Goal: Task Accomplishment & Management: Complete application form

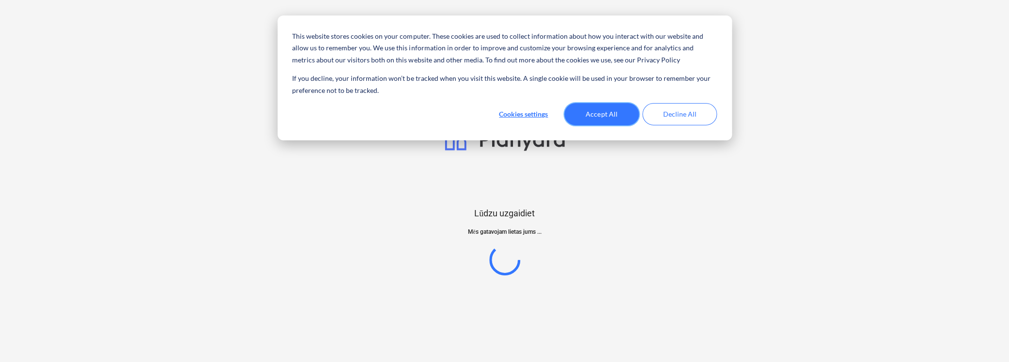
click at [606, 119] on button "Accept All" at bounding box center [601, 114] width 75 height 22
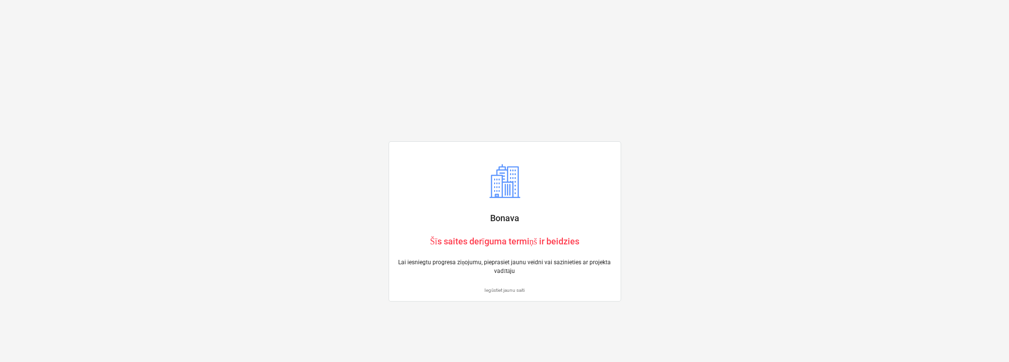
click at [499, 289] on p "Iegūstiet jaunu saiti" at bounding box center [505, 290] width 216 height 6
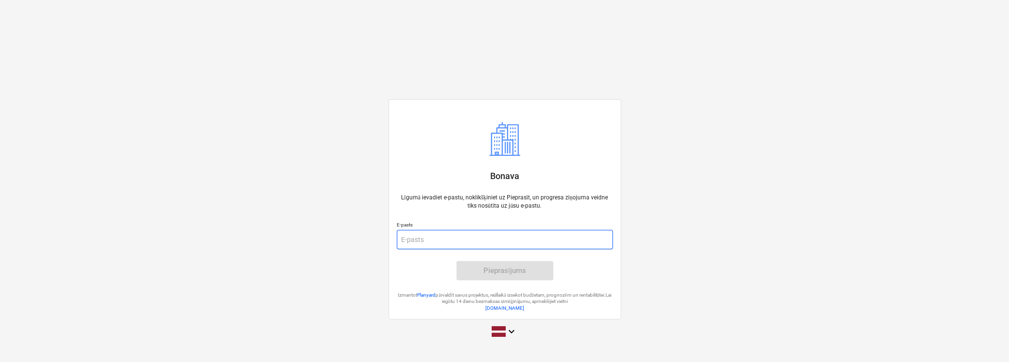
click at [462, 248] on input "email" at bounding box center [505, 239] width 216 height 19
type input "[PERSON_NAME][EMAIL_ADDRESS][DOMAIN_NAME]"
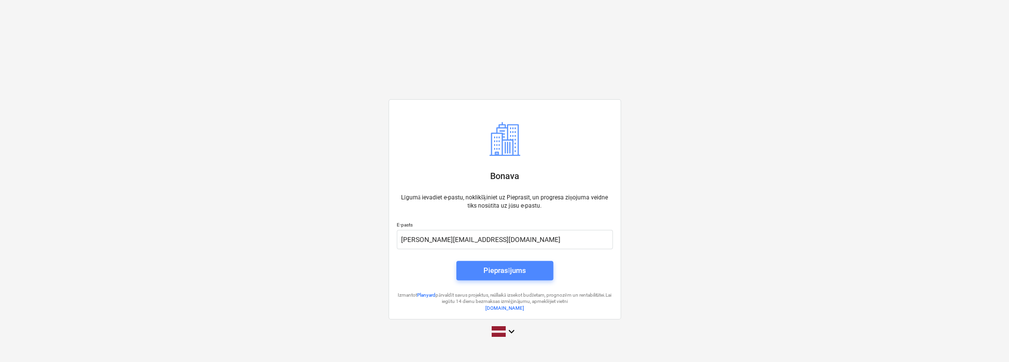
click at [484, 271] on div "Pieprasījums" at bounding box center [504, 271] width 43 height 13
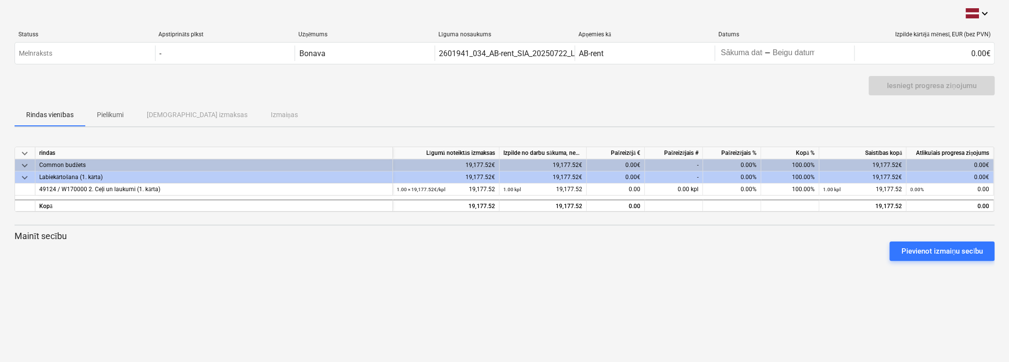
click at [113, 115] on p "Pielikumi" at bounding box center [110, 115] width 27 height 10
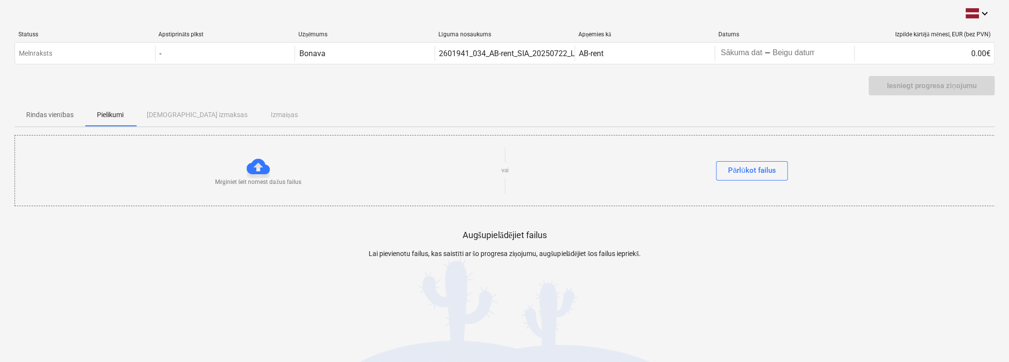
click at [253, 115] on div "Rindas vienības Pielikumi Apstiprinātas izmaksas Izmaiņas" at bounding box center [505, 114] width 980 height 23
click at [135, 111] on span "Pielikumi" at bounding box center [110, 115] width 50 height 16
click at [181, 116] on div "Rindas vienības Pielikumi Apstiprinātas izmaksas Izmaiņas" at bounding box center [505, 114] width 980 height 23
click at [158, 116] on div "Rindas vienības Pielikumi Apstiprinātas izmaksas Izmaiņas" at bounding box center [505, 114] width 980 height 23
click at [40, 109] on span "Rindas vienības" at bounding box center [50, 115] width 71 height 16
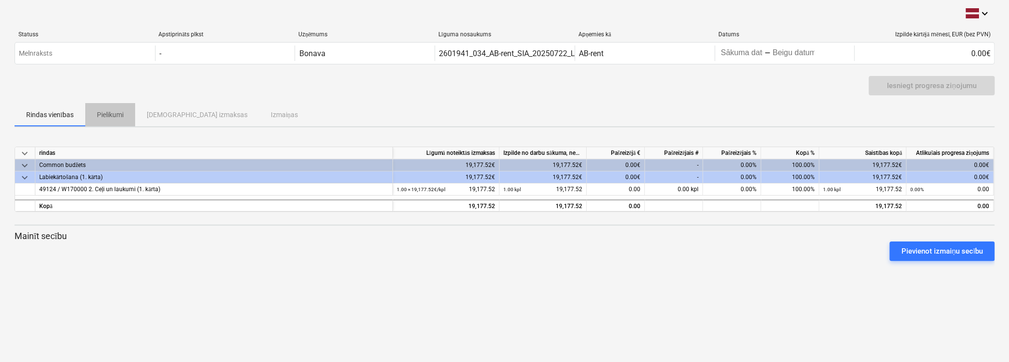
click at [108, 113] on p "Pielikumi" at bounding box center [110, 115] width 27 height 10
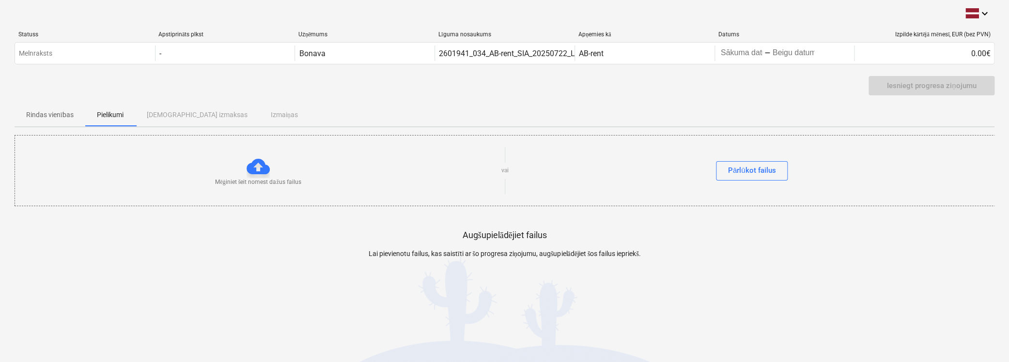
click at [259, 172] on div at bounding box center [258, 166] width 23 height 23
click at [253, 161] on div at bounding box center [258, 166] width 23 height 23
click at [259, 171] on div at bounding box center [258, 166] width 23 height 23
click at [259, 178] on p "Mēģiniet šeit nomest dažus failus" at bounding box center [258, 182] width 86 height 8
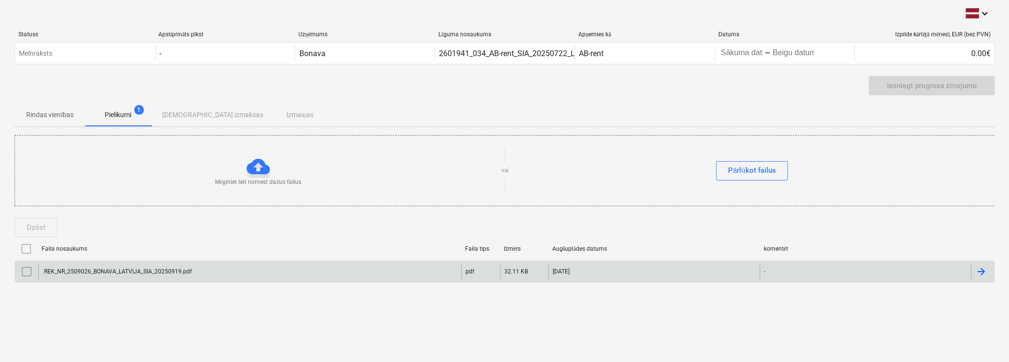
click at [981, 268] on div at bounding box center [981, 272] width 12 height 12
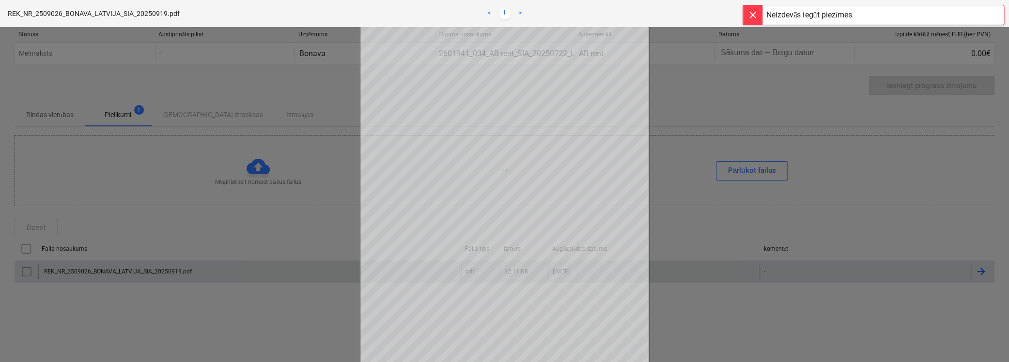
click at [753, 11] on div at bounding box center [752, 14] width 19 height 19
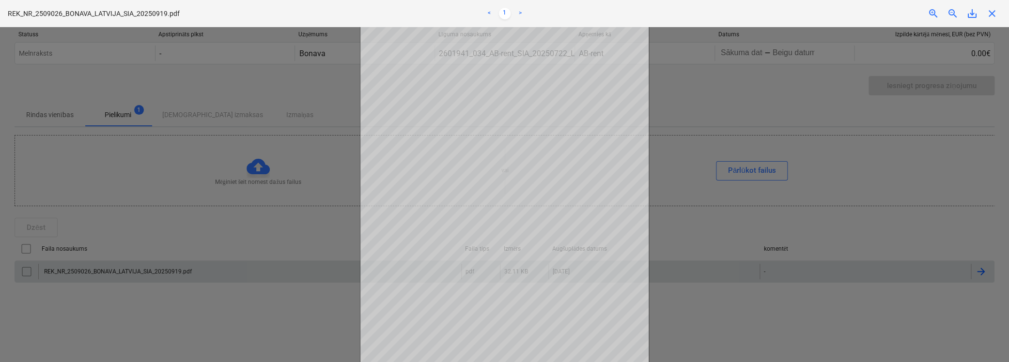
click at [994, 11] on span "close" at bounding box center [992, 14] width 12 height 12
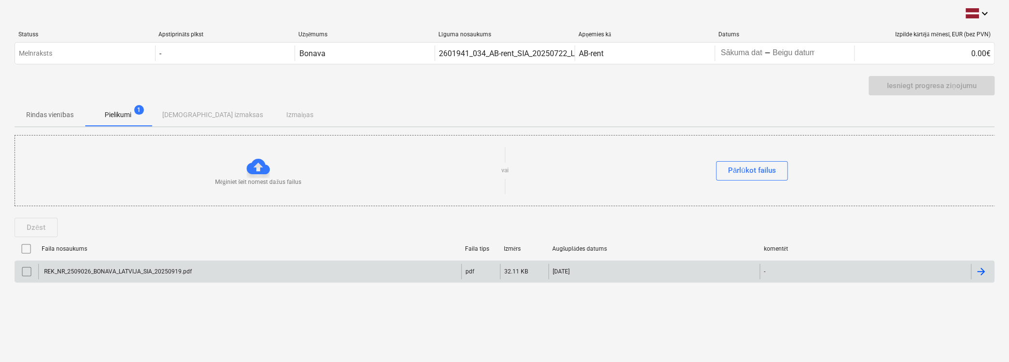
click at [775, 269] on div "-" at bounding box center [865, 272] width 211 height 16
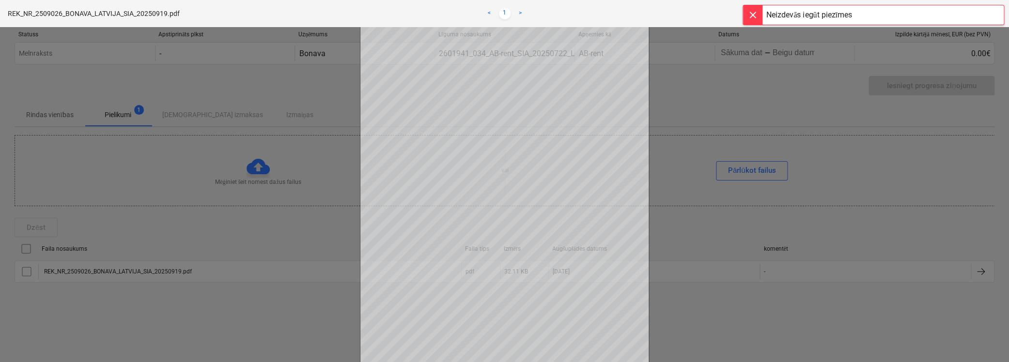
click at [752, 13] on div at bounding box center [752, 14] width 19 height 19
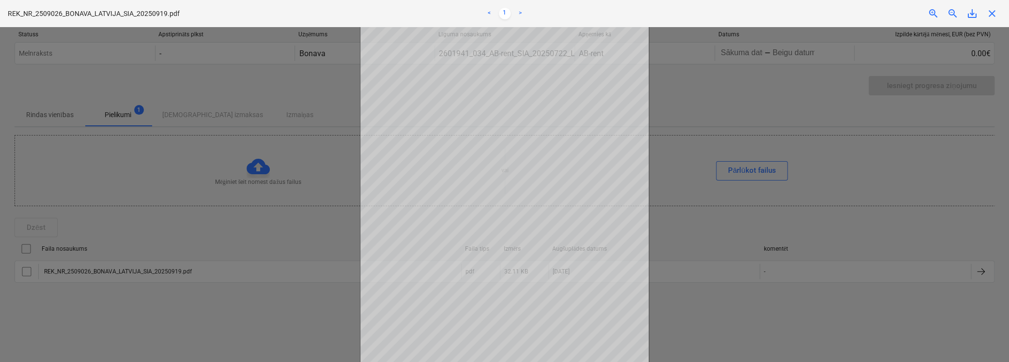
click at [899, 198] on div at bounding box center [504, 194] width 1009 height 335
click at [990, 10] on span "close" at bounding box center [992, 14] width 12 height 12
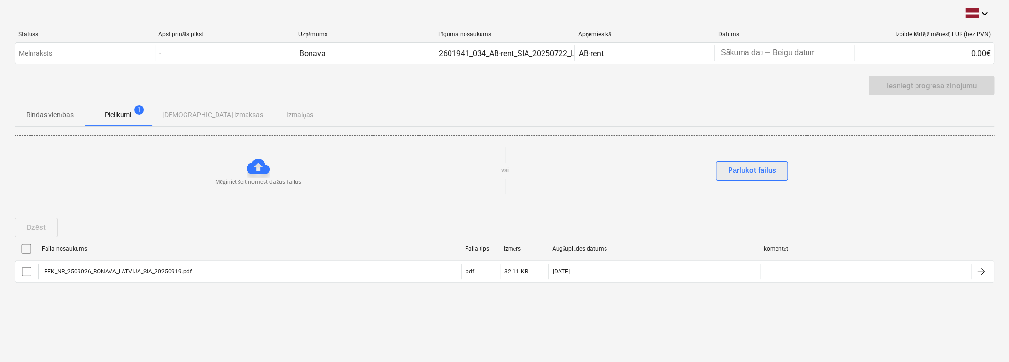
click at [760, 173] on div "Pārlūkot failus" at bounding box center [752, 170] width 48 height 13
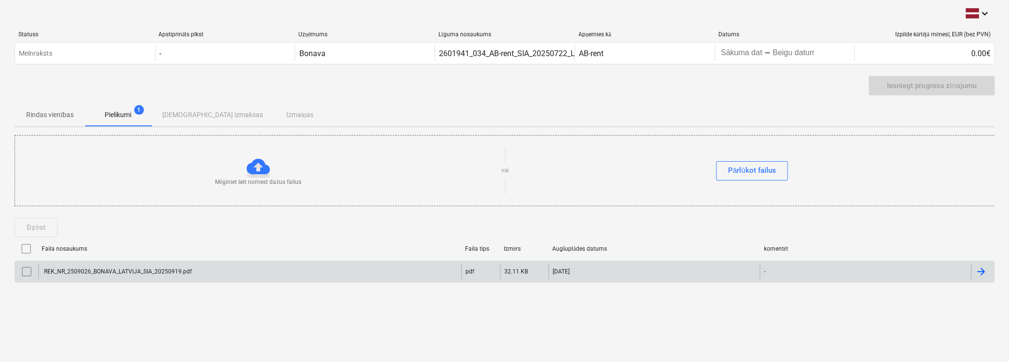
click at [763, 270] on div "-" at bounding box center [865, 272] width 211 height 16
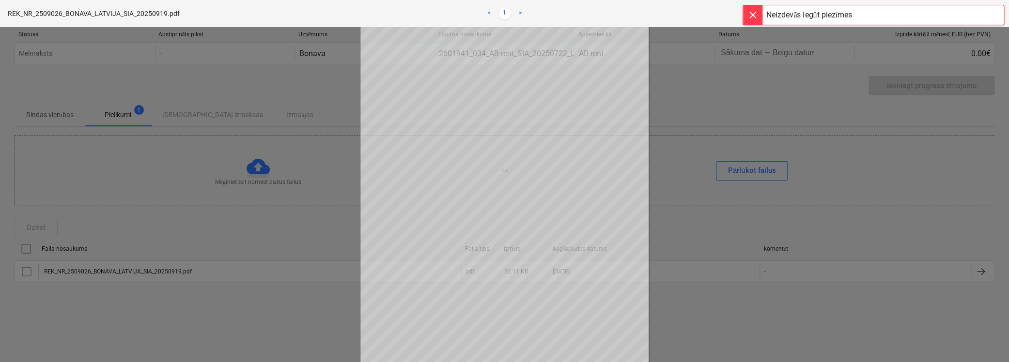
click at [753, 16] on div at bounding box center [752, 14] width 19 height 19
